Goal: Task Accomplishment & Management: Complete application form

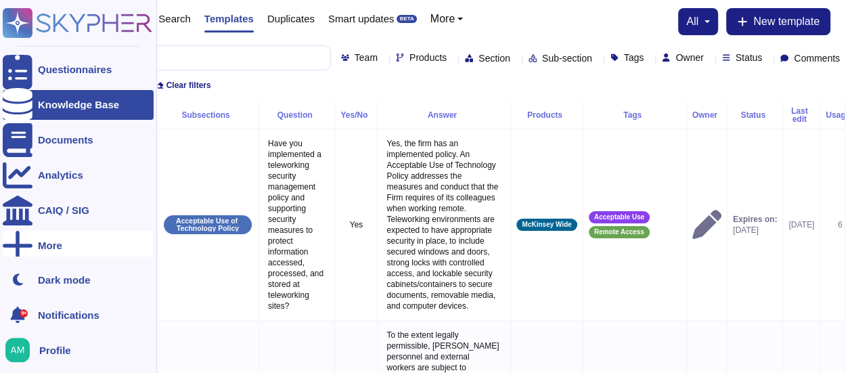
click at [60, 246] on div "More" at bounding box center [50, 245] width 24 height 10
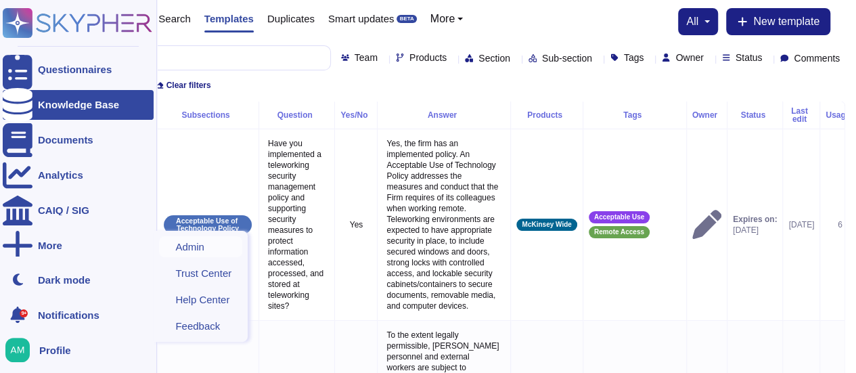
click at [203, 252] on span "Admin" at bounding box center [189, 247] width 29 height 10
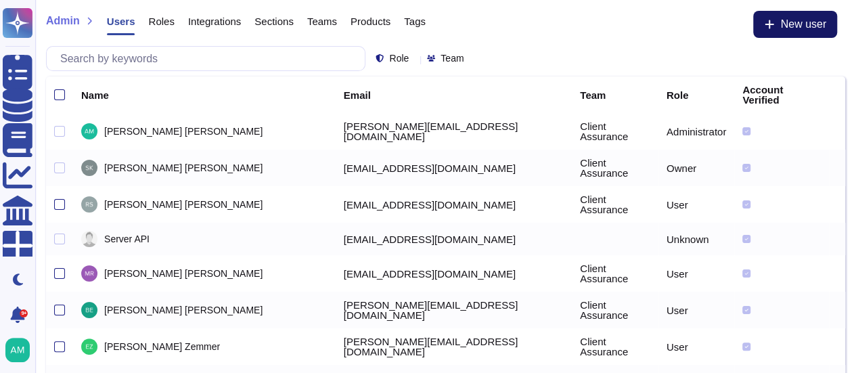
click at [778, 27] on button "New user" at bounding box center [795, 24] width 84 height 27
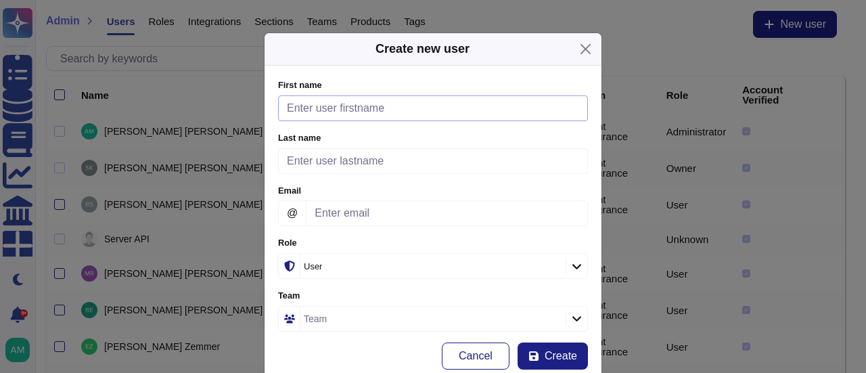
click at [305, 112] on input "First name" at bounding box center [433, 108] width 310 height 26
type input "[PERSON_NAME]"
paste input "[PERSON_NAME][EMAIL_ADDRESS][DOMAIN_NAME]"
type input "[PERSON_NAME][EMAIL_ADDRESS][DOMAIN_NAME]"
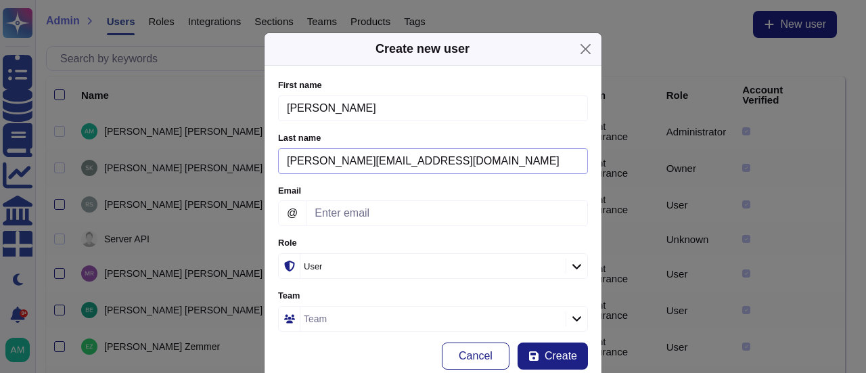
drag, startPoint x: 432, startPoint y: 162, endPoint x: 250, endPoint y: 173, distance: 182.4
click at [250, 173] on div "Create new user First name [PERSON_NAME] Please fill this field Last name [PERS…" at bounding box center [433, 186] width 866 height 373
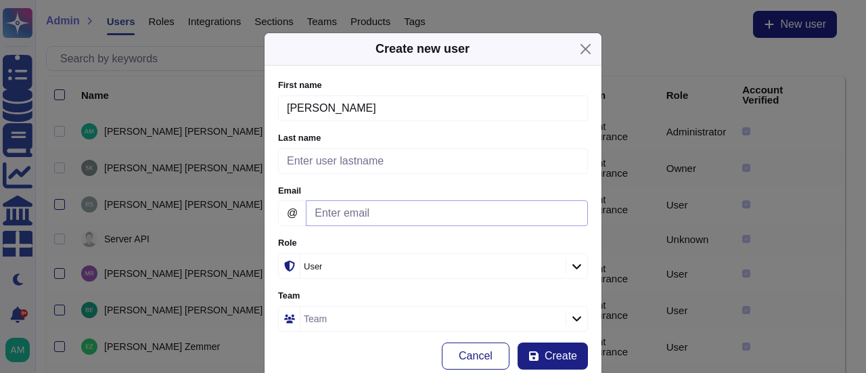
click at [337, 208] on input "Email" at bounding box center [447, 213] width 282 height 26
paste input "[PERSON_NAME][EMAIL_ADDRESS][DOMAIN_NAME]"
type input "[PERSON_NAME][EMAIL_ADDRESS][DOMAIN_NAME]"
click at [322, 109] on input "[PERSON_NAME]" at bounding box center [433, 108] width 310 height 26
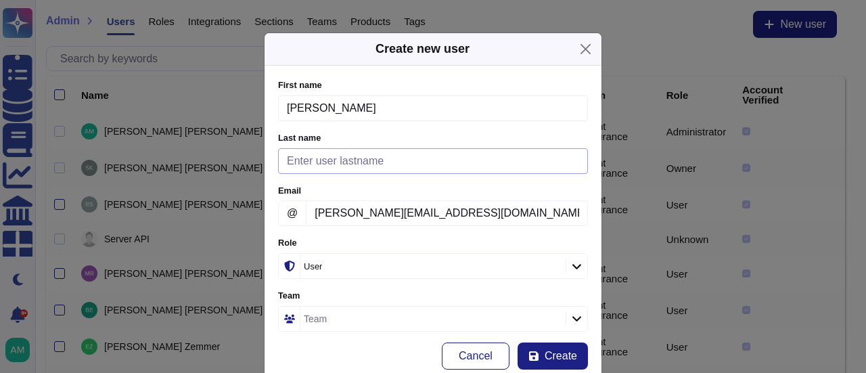
type input "[PERSON_NAME]"
paste input "[PERSON_NAME]"
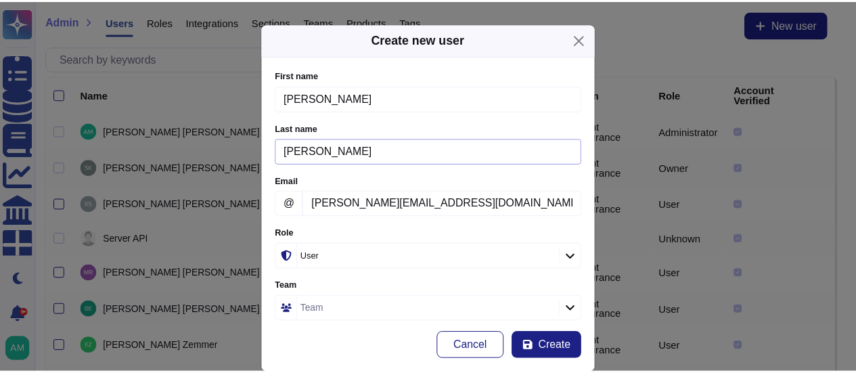
scroll to position [38, 0]
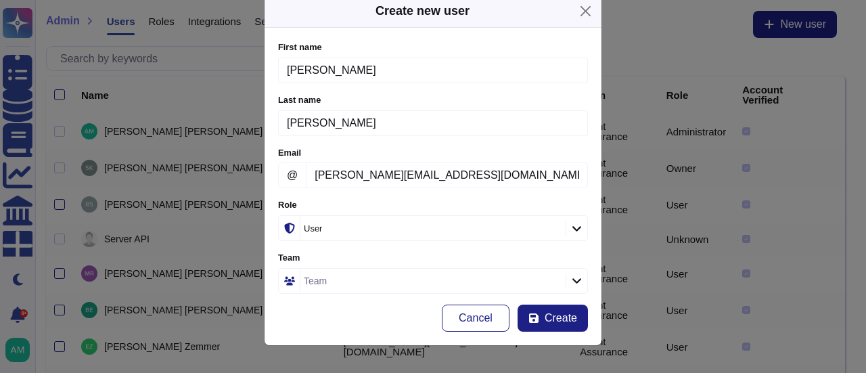
type input "[PERSON_NAME]"
click at [577, 278] on div at bounding box center [577, 280] width 22 height 15
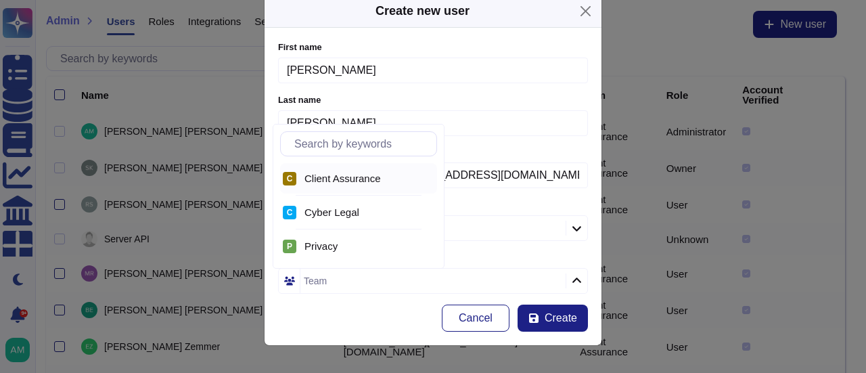
click at [319, 175] on span "Client Assurance" at bounding box center [343, 179] width 76 height 12
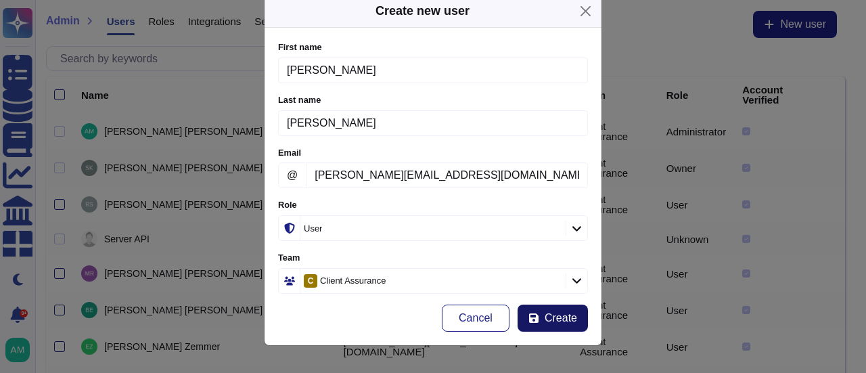
click at [556, 313] on span "Create" at bounding box center [561, 318] width 32 height 11
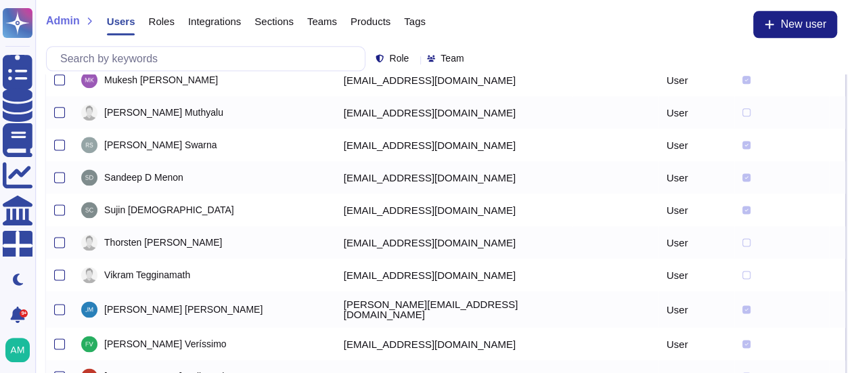
scroll to position [899, 0]
